Goal: Information Seeking & Learning: Understand process/instructions

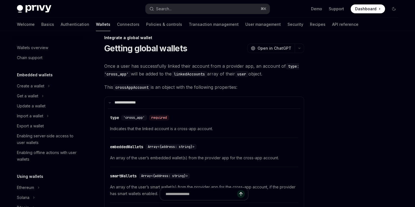
scroll to position [356, 0]
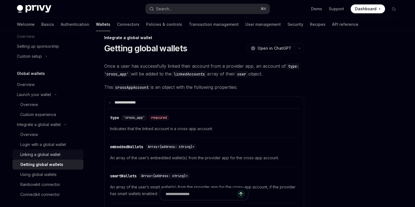
click at [38, 153] on div "Linking a global wallet" at bounding box center [40, 154] width 40 height 7
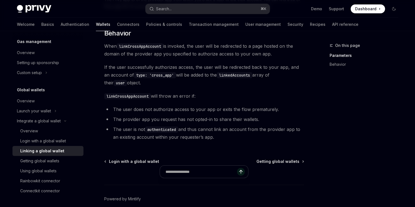
scroll to position [289, 0]
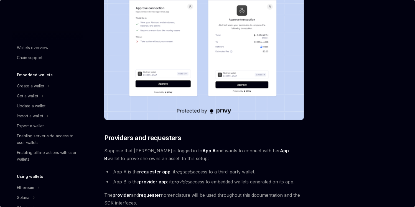
scroll to position [340, 0]
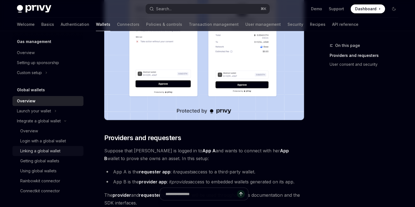
click at [52, 152] on div "Linking a global wallet" at bounding box center [40, 151] width 40 height 7
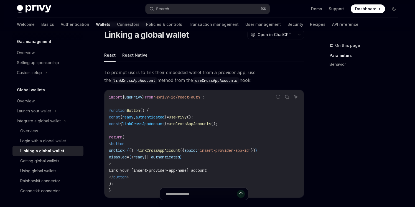
scroll to position [22, 0]
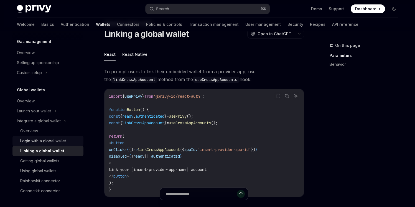
click at [57, 139] on div "Login with a global wallet" at bounding box center [43, 141] width 46 height 7
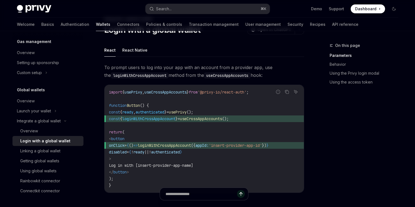
scroll to position [27, 0]
click at [50, 171] on div "Using global wallets" at bounding box center [38, 171] width 36 height 7
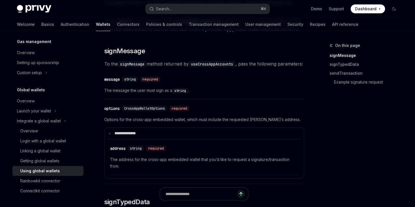
scroll to position [239, 0]
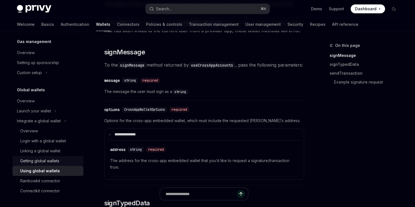
click at [60, 158] on div "Getting global wallets" at bounding box center [50, 161] width 60 height 7
type textarea "*"
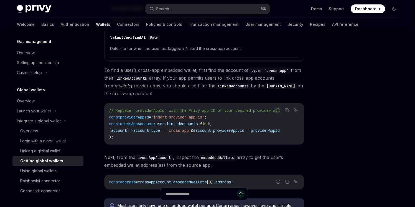
scroll to position [355, 0]
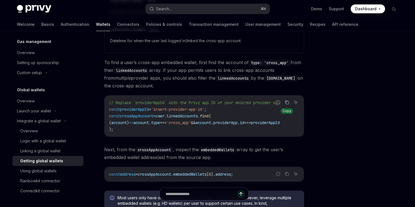
click at [286, 103] on icon "Copy the contents from the code block" at bounding box center [287, 103] width 3 height 3
